Goal: Ask a question

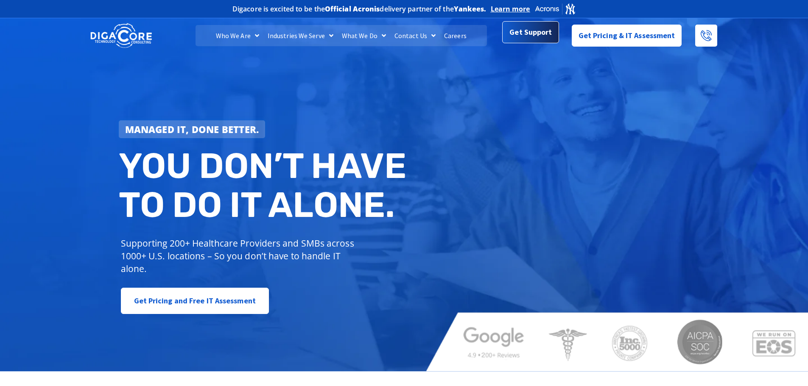
click at [509, 31] on link "Get Support" at bounding box center [530, 32] width 56 height 22
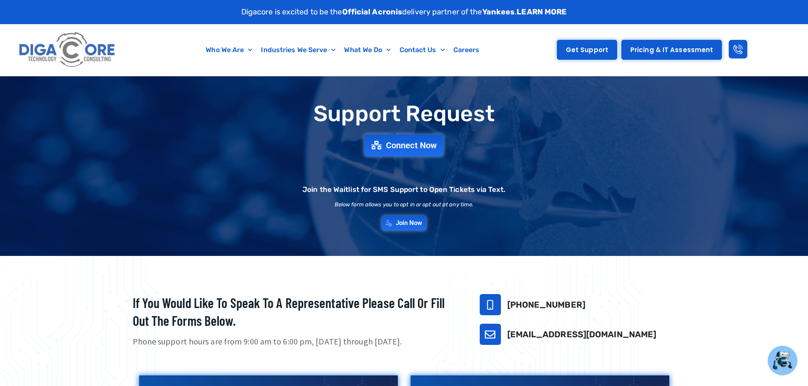
click at [582, 50] on span "Get Support" at bounding box center [587, 50] width 42 height 6
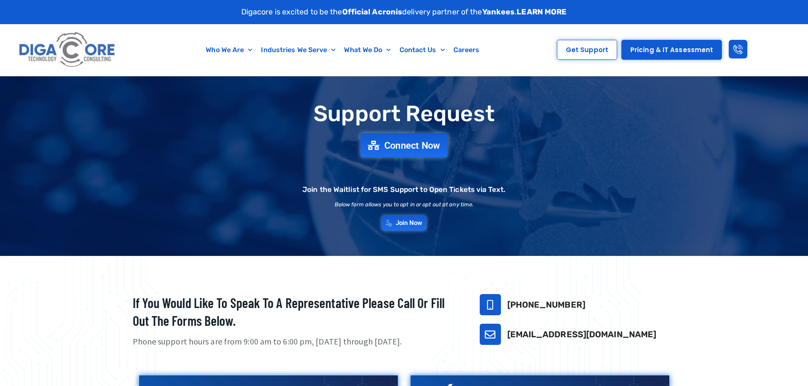
click at [417, 140] on link "Connect Now" at bounding box center [404, 145] width 87 height 24
